Goal: Transaction & Acquisition: Purchase product/service

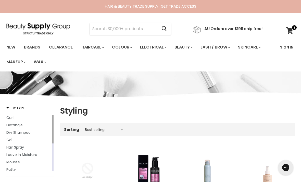
click at [289, 48] on link "Sign In" at bounding box center [286, 47] width 19 height 11
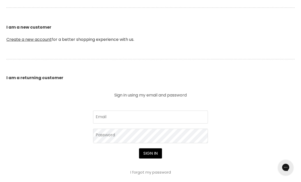
scroll to position [131, 0]
click at [163, 113] on input "Email" at bounding box center [150, 116] width 115 height 13
type input "kristindellaway@gmail.com"
click at [150, 154] on button "Sign in" at bounding box center [150, 153] width 23 height 10
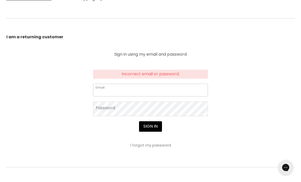
click at [105, 86] on input "Email" at bounding box center [150, 90] width 115 height 13
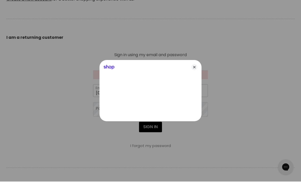
type input "waynekris.dell@gmail.com"
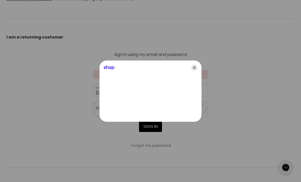
click at [193, 71] on icon "Close" at bounding box center [194, 68] width 6 height 6
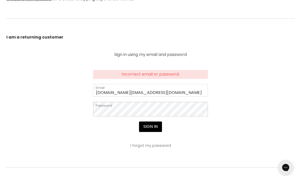
scroll to position [171, 0]
click at [150, 127] on button "Sign in" at bounding box center [150, 127] width 23 height 10
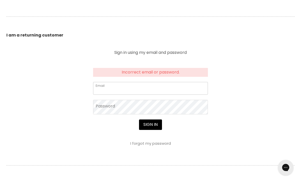
click at [188, 87] on input "Email" at bounding box center [150, 88] width 115 height 13
type input "[EMAIL_ADDRESS][DOMAIN_NAME]"
click at [150, 125] on button "Sign in" at bounding box center [150, 125] width 23 height 10
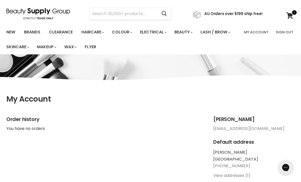
scroll to position [15, 0]
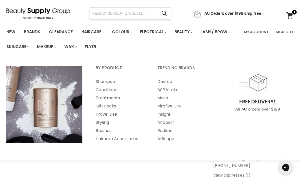
click at [143, 11] on input "Search" at bounding box center [124, 14] width 68 height 12
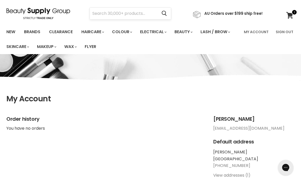
scroll to position [15, 0]
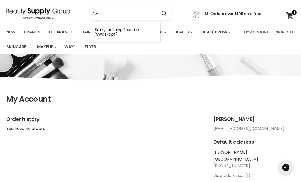
type input "S"
click at [33, 31] on link "Brands" at bounding box center [32, 32] width 24 height 11
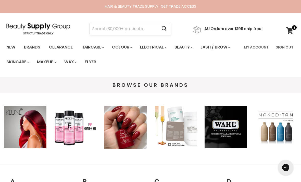
click at [134, 27] on input "Search" at bounding box center [124, 29] width 68 height 12
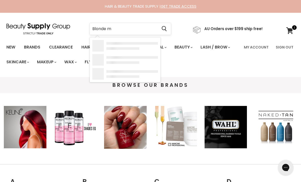
type input "Blonde me"
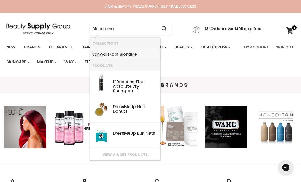
click at [101, 57] on link "Schwarzkopf Blond Me" at bounding box center [125, 54] width 66 height 8
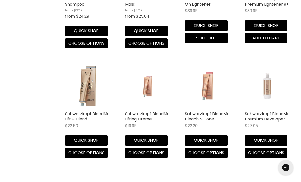
scroll to position [1009, 0]
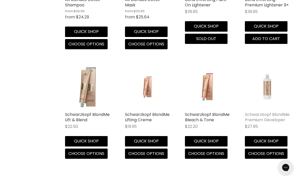
click at [267, 120] on link "Schwarzkopf BlondMe Premium Developer" at bounding box center [267, 116] width 45 height 11
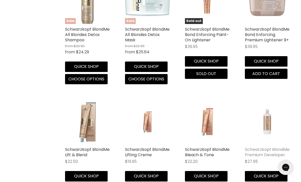
scroll to position [974, 0]
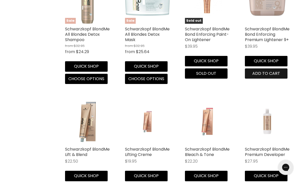
click at [281, 79] on button "Add to cart" at bounding box center [266, 74] width 43 height 10
click at [278, 77] on span "Add to cart" at bounding box center [266, 74] width 28 height 6
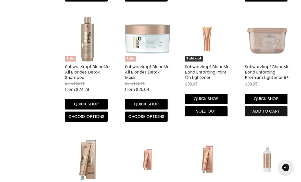
scroll to position [935, 0]
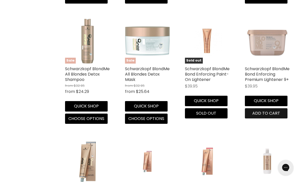
click at [265, 116] on span "Add to cart" at bounding box center [266, 113] width 28 height 6
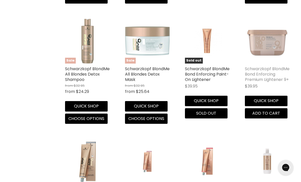
click at [270, 74] on link "Schwarzkopf BlondMe Bond Enforcing Premium Lightener 9+" at bounding box center [267, 74] width 45 height 17
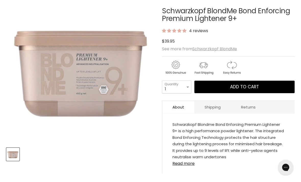
scroll to position [82, 0]
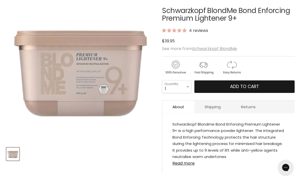
click at [261, 90] on button "Add to cart" at bounding box center [244, 86] width 100 height 13
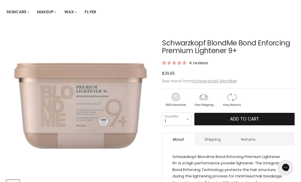
scroll to position [76, 0]
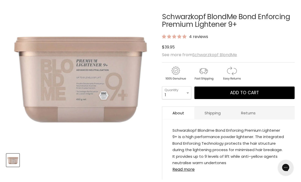
click at [219, 55] on u "Schwarzkopf BlondMe" at bounding box center [214, 55] width 45 height 6
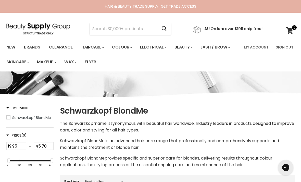
click at [136, 37] on section "Menu Cancel" at bounding box center [150, 26] width 301 height 27
click at [153, 28] on input "Search" at bounding box center [124, 29] width 68 height 12
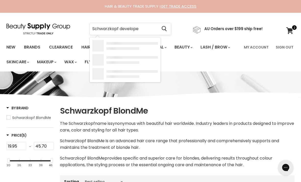
type input "Schwarzkopf developer"
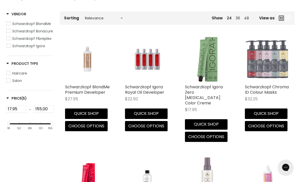
scroll to position [103, 0]
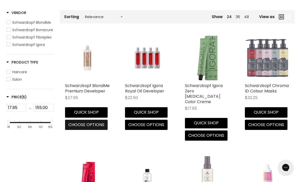
click at [73, 126] on span "Choose options" at bounding box center [86, 125] width 36 height 6
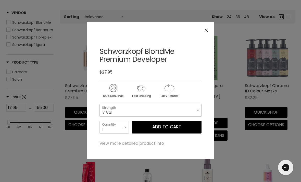
click at [194, 108] on select "7 Vol 20 Vol 30 Vol 40 Vol" at bounding box center [151, 110] width 102 height 13
select select "20 Vol"
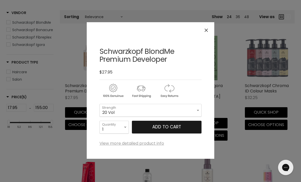
click at [178, 129] on button "Add to cart" at bounding box center [167, 127] width 70 height 13
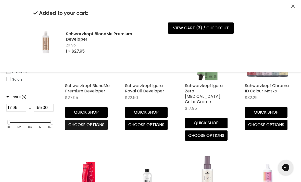
click at [91, 126] on span "Choose options" at bounding box center [86, 125] width 36 height 6
select select "20 Vol"
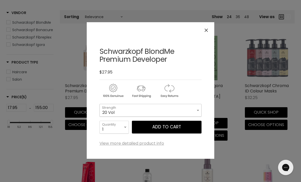
click at [193, 105] on select "7 Vol 20 Vol 30 Vol 40 Vol" at bounding box center [151, 110] width 102 height 13
select select "30 Vol"
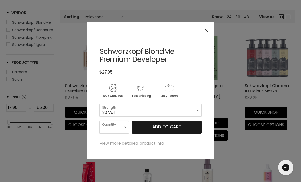
click at [185, 130] on button "Add to cart" at bounding box center [167, 127] width 70 height 13
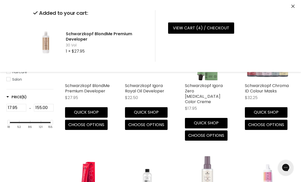
click at [291, 6] on icon "Close" at bounding box center [292, 6] width 3 height 3
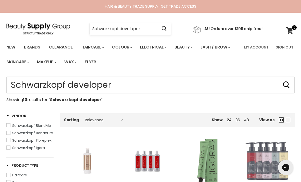
click at [152, 27] on input "Schwarzkopf developer" at bounding box center [124, 29] width 68 height 12
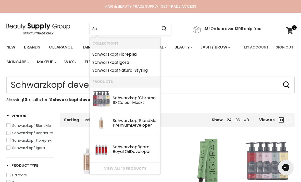
type input "S"
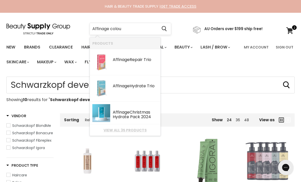
type input "Affinage colour"
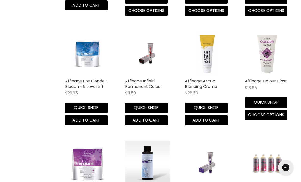
scroll to position [222, 0]
click at [159, 122] on span "Add to cart" at bounding box center [146, 120] width 28 height 6
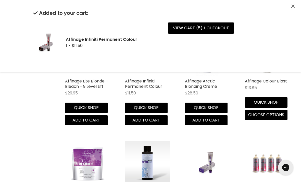
click at [117, 38] on h2 "Affinage Infiniti Permanent Colour" at bounding box center [106, 39] width 81 height 5
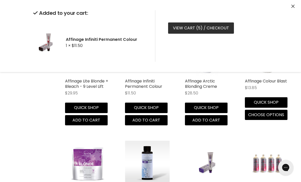
click at [223, 27] on link "View cart ( 5 ) / Checkout" at bounding box center [201, 27] width 66 height 11
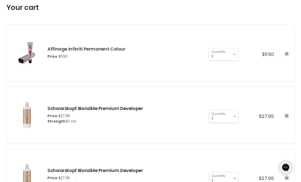
scroll to position [79, 0]
click at [106, 48] on link "Affinage Infiniti Permanent Colour" at bounding box center [86, 49] width 78 height 6
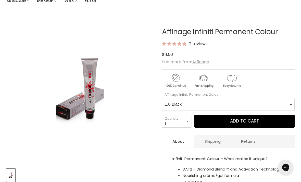
scroll to position [61, 0]
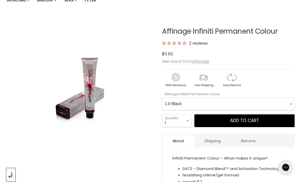
click at [287, 102] on Colour-0-0 "1.0 Black 2.0 Very Dark Brown 3.0 Dark Brown 3.66 Dark Burgundy Brown 4.0 Mediu…" at bounding box center [228, 104] width 133 height 13
select Colour-0-0 "6.1 Dark Ash Blonde"
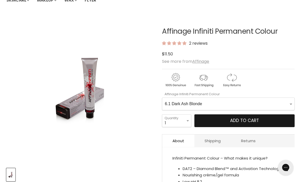
click at [267, 122] on button "Add to cart" at bounding box center [244, 120] width 100 height 13
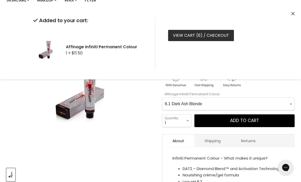
click at [224, 34] on link "View cart ( 6 ) / Checkout" at bounding box center [201, 35] width 66 height 11
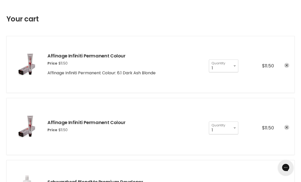
scroll to position [68, 0]
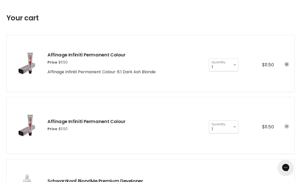
click at [288, 126] on link "remove Affinage Infiniti Permanent Colour" at bounding box center [286, 126] width 5 height 5
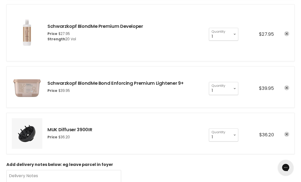
scroll to position [161, 0]
click at [286, 132] on link "remove MUK Diffuser 3900IR" at bounding box center [286, 133] width 5 height 5
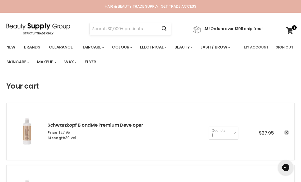
click at [125, 30] on input "Search" at bounding box center [124, 29] width 68 height 12
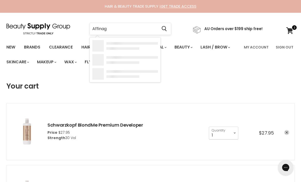
type input "Affinage"
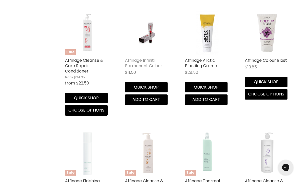
scroll to position [593, 0]
click at [146, 62] on link "Affinage Infiniti Permanent Colour" at bounding box center [143, 62] width 37 height 11
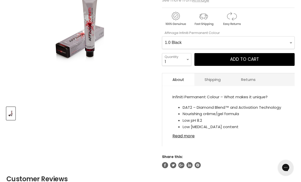
scroll to position [123, 0]
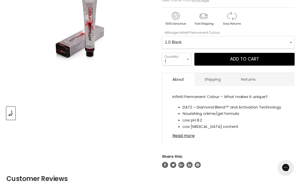
click at [197, 43] on Colour-0-0 "1.0 Black 2.0 Very Dark Brown 3.0 Dark Brown 3.66 Dark Burgundy Brown 4.0 Mediu…" at bounding box center [228, 42] width 133 height 13
select Colour-0-0 "6.1 Dark Ash Blonde"
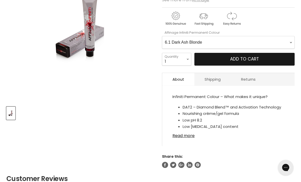
click at [269, 63] on button "Add to cart" at bounding box center [244, 59] width 100 height 13
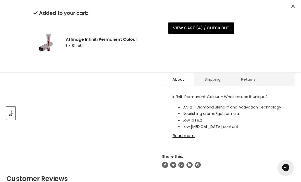
click at [294, 4] on button "Close" at bounding box center [292, 6] width 3 height 5
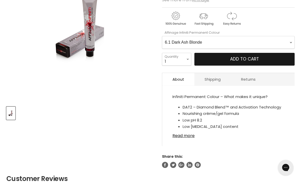
click at [249, 60] on span "Add to cart" at bounding box center [244, 59] width 29 height 6
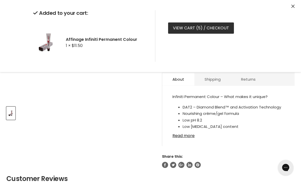
click at [221, 29] on link "View cart ( 5 ) / Checkout" at bounding box center [201, 27] width 66 height 11
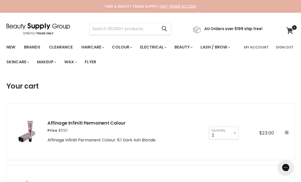
click at [288, 32] on icon at bounding box center [289, 30] width 7 height 7
